Goal: Task Accomplishment & Management: Use online tool/utility

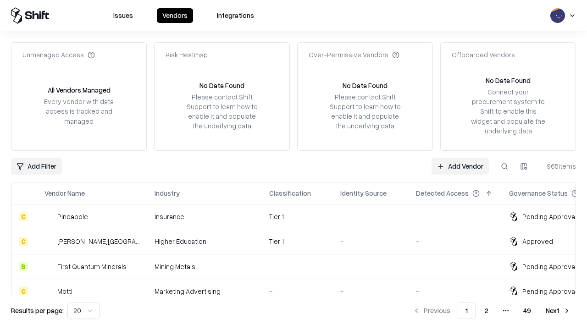
click at [460, 166] on link "Add Vendor" at bounding box center [460, 166] width 57 height 17
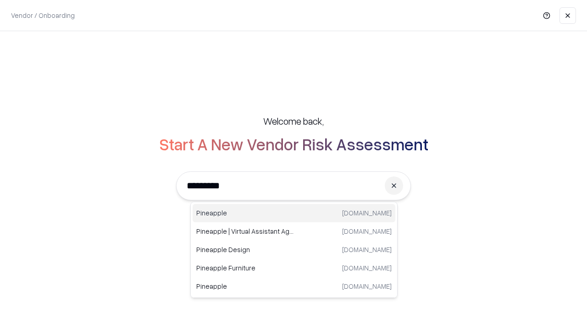
click at [294, 213] on div "Pineapple [DOMAIN_NAME]" at bounding box center [294, 213] width 203 height 18
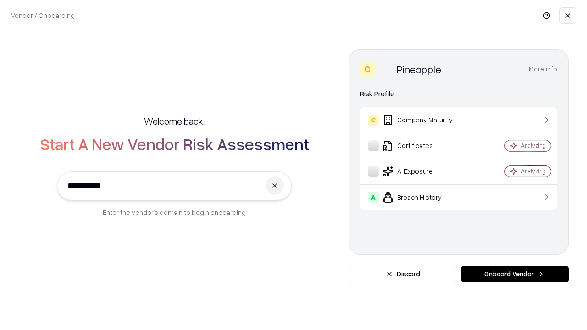
type input "*********"
click at [515, 274] on button "Onboard Vendor" at bounding box center [515, 274] width 108 height 17
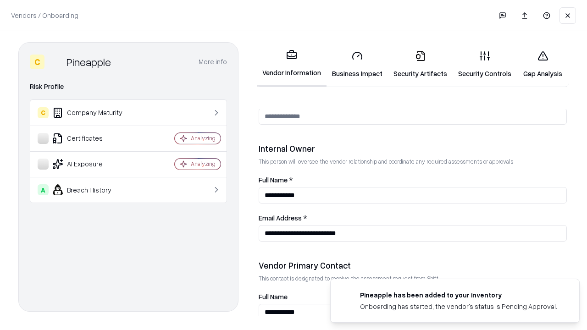
scroll to position [475, 0]
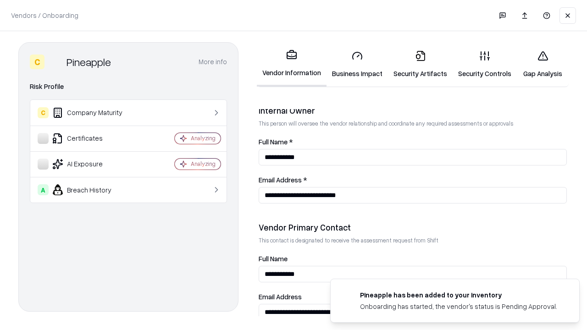
click at [357, 64] on link "Business Impact" at bounding box center [357, 64] width 61 height 43
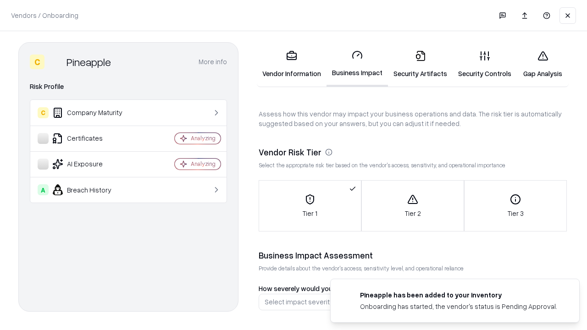
click at [420, 64] on link "Security Artifacts" at bounding box center [420, 64] width 65 height 43
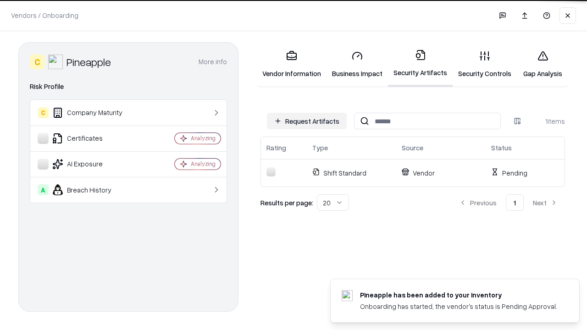
click at [307, 121] on button "Request Artifacts" at bounding box center [307, 121] width 80 height 17
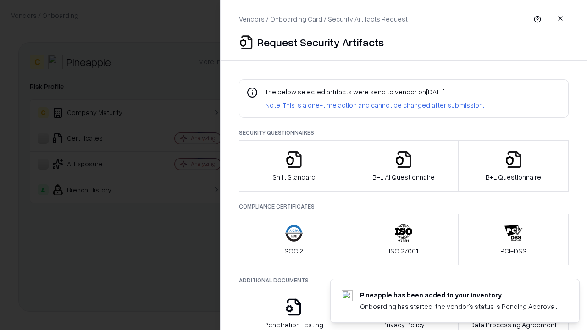
click at [294, 166] on icon "button" at bounding box center [294, 159] width 18 height 18
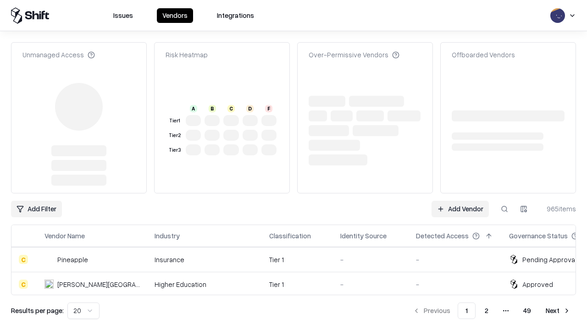
click at [460, 201] on link "Add Vendor" at bounding box center [460, 209] width 57 height 17
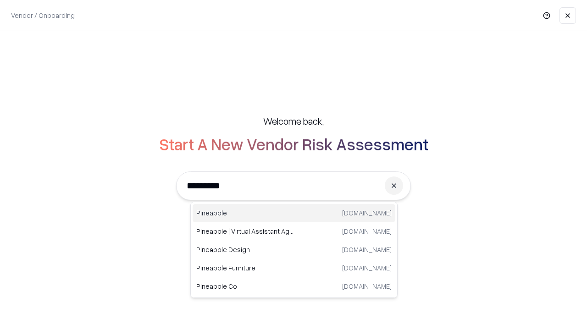
click at [294, 213] on div "Pineapple [DOMAIN_NAME]" at bounding box center [294, 213] width 203 height 18
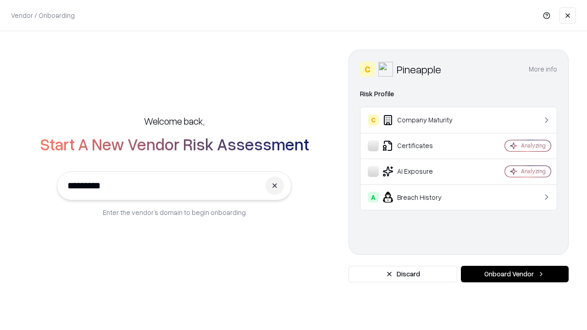
type input "*********"
click at [515, 274] on button "Onboard Vendor" at bounding box center [515, 274] width 108 height 17
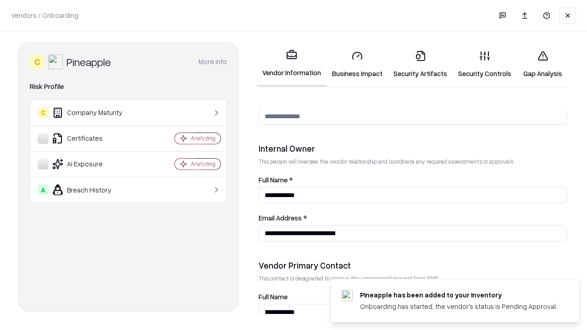
scroll to position [475, 0]
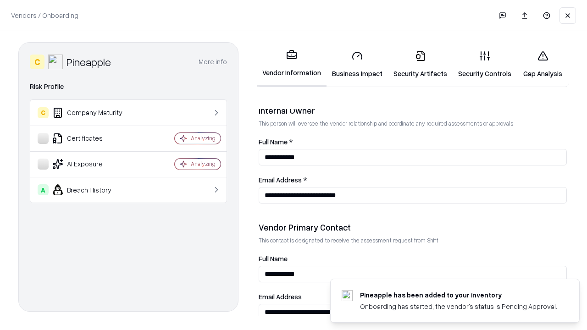
click at [543, 64] on link "Gap Analysis" at bounding box center [543, 64] width 52 height 43
